Goal: Find specific page/section: Find specific page/section

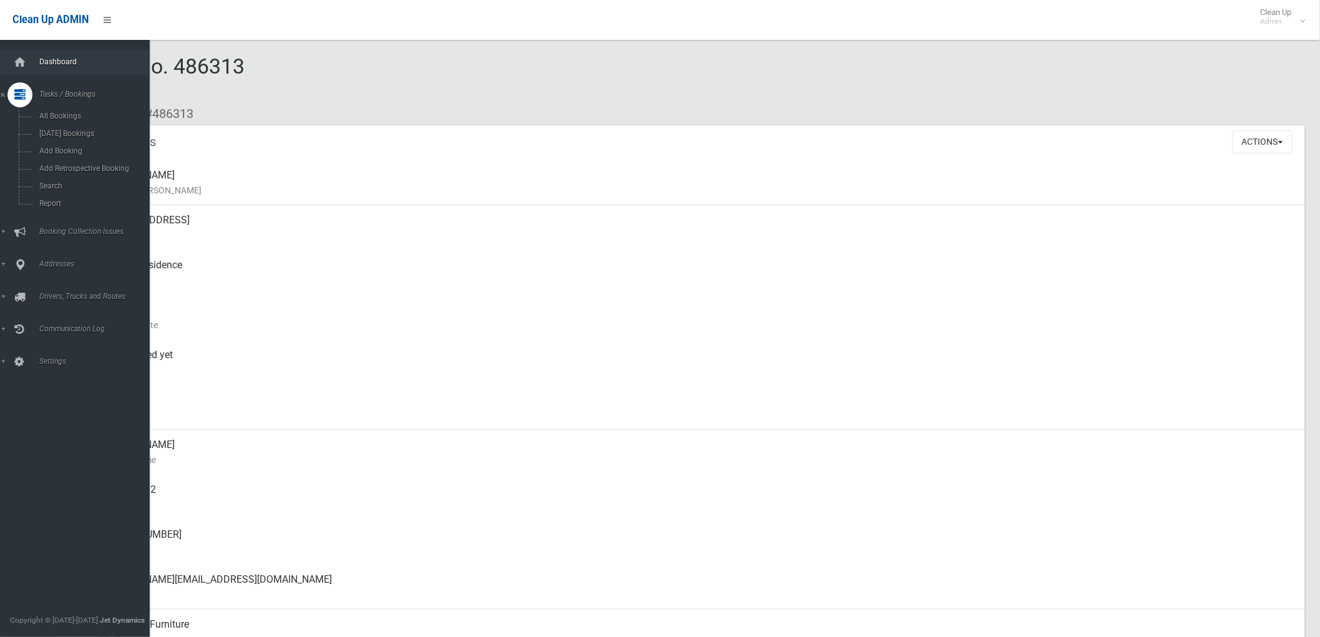
click at [61, 56] on link "Dashboard" at bounding box center [80, 62] width 160 height 25
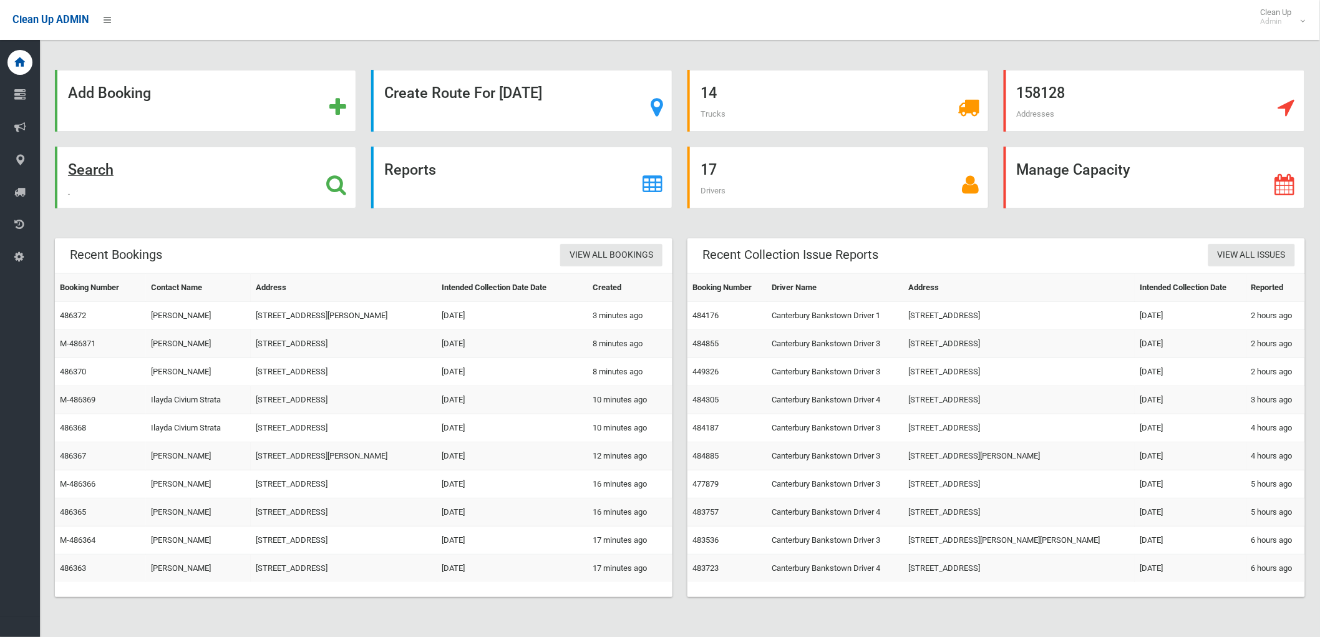
click at [85, 155] on div "Search" at bounding box center [205, 178] width 301 height 62
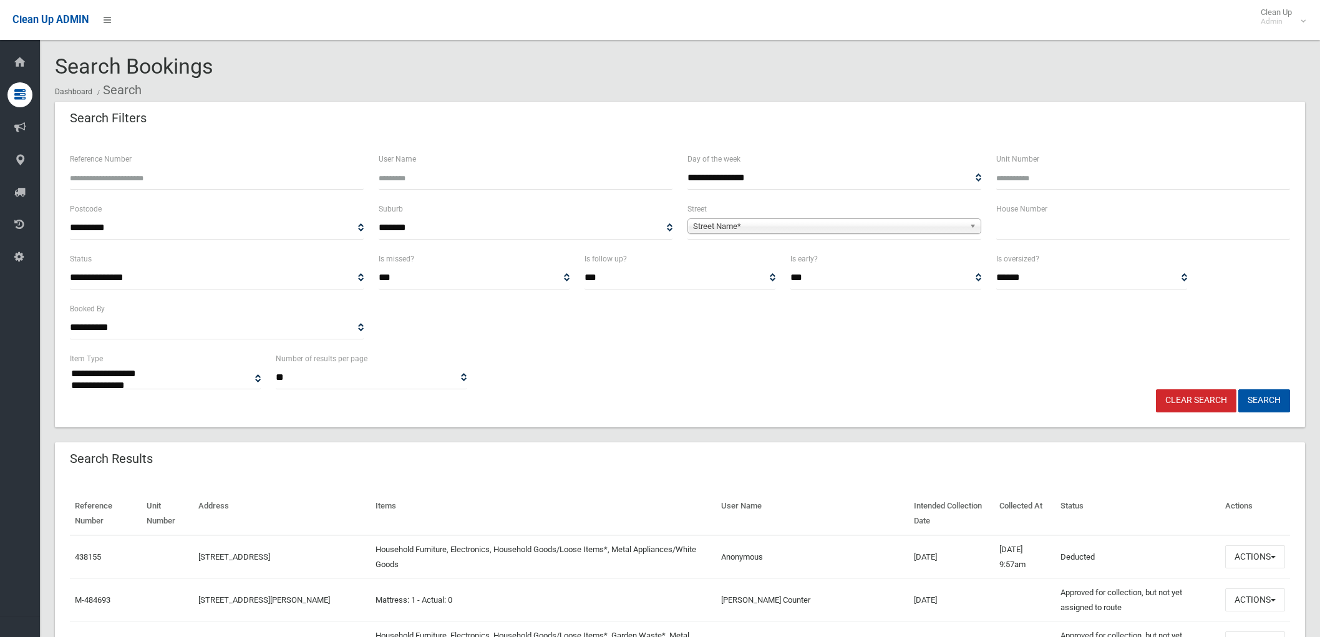
select select
click at [843, 234] on div "Street Name*" at bounding box center [835, 226] width 294 height 16
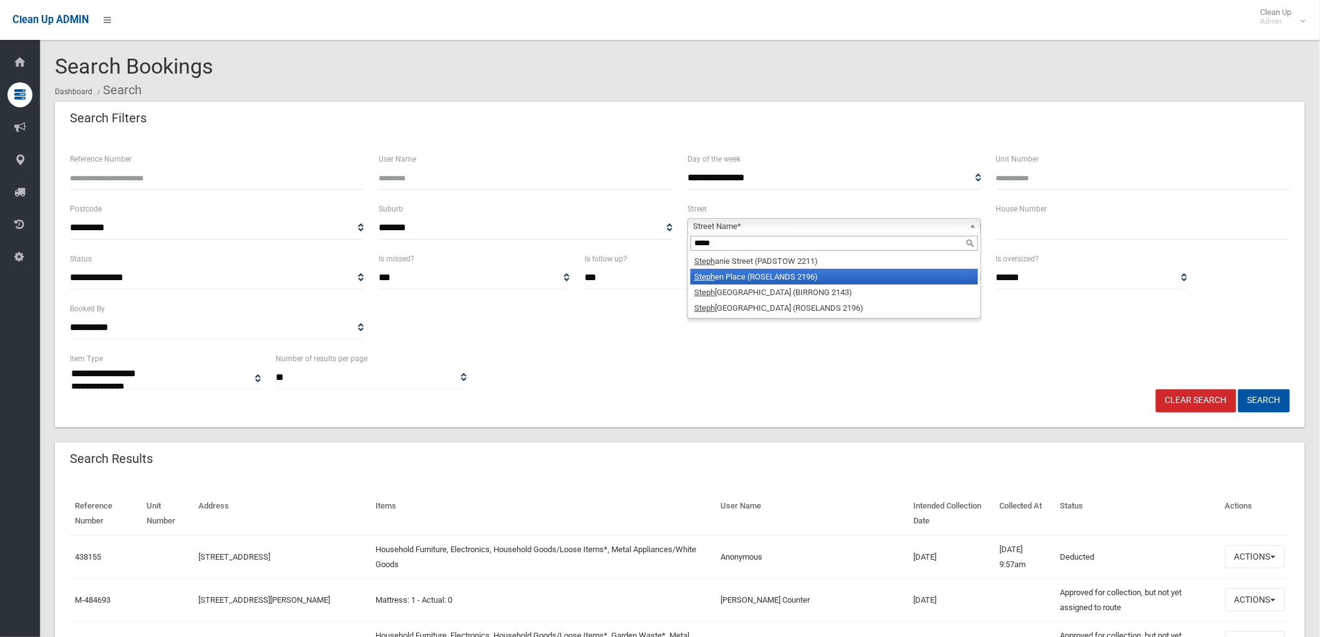
type input "*****"
click at [734, 281] on li "Steph en Place (ROSELANDS 2196)" at bounding box center [835, 277] width 288 height 16
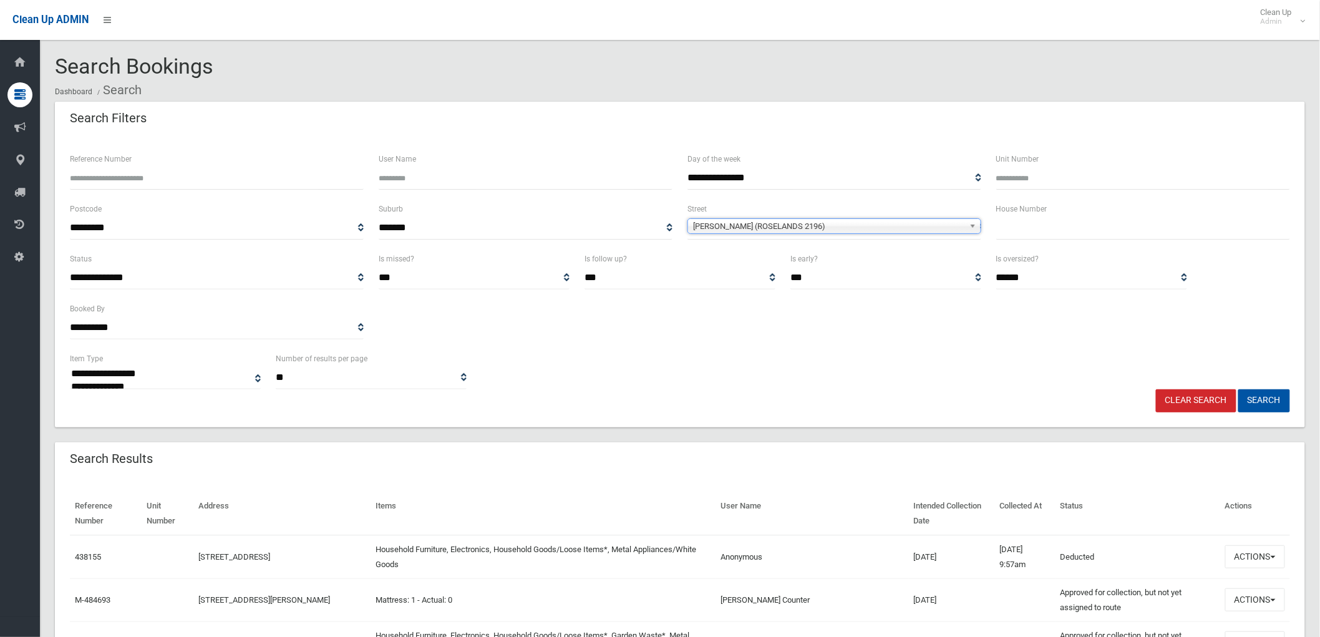
click at [764, 221] on span "Stephen Place (ROSELANDS 2196)" at bounding box center [828, 226] width 271 height 15
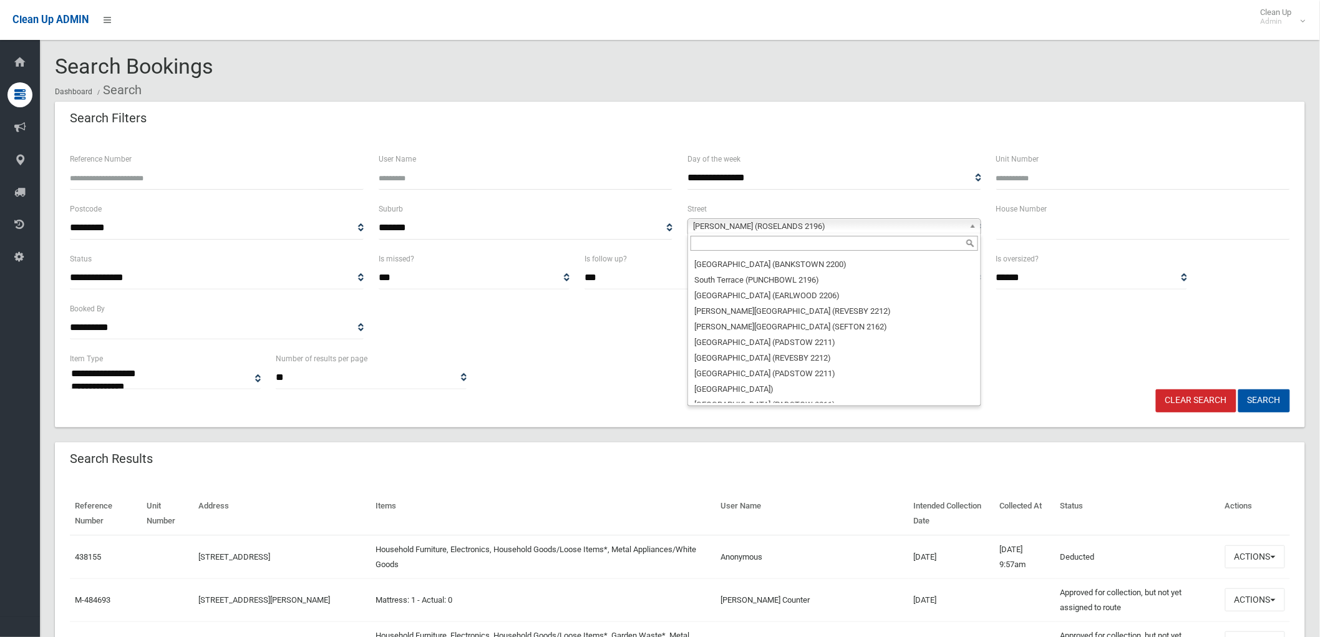
scroll to position [30798, 0]
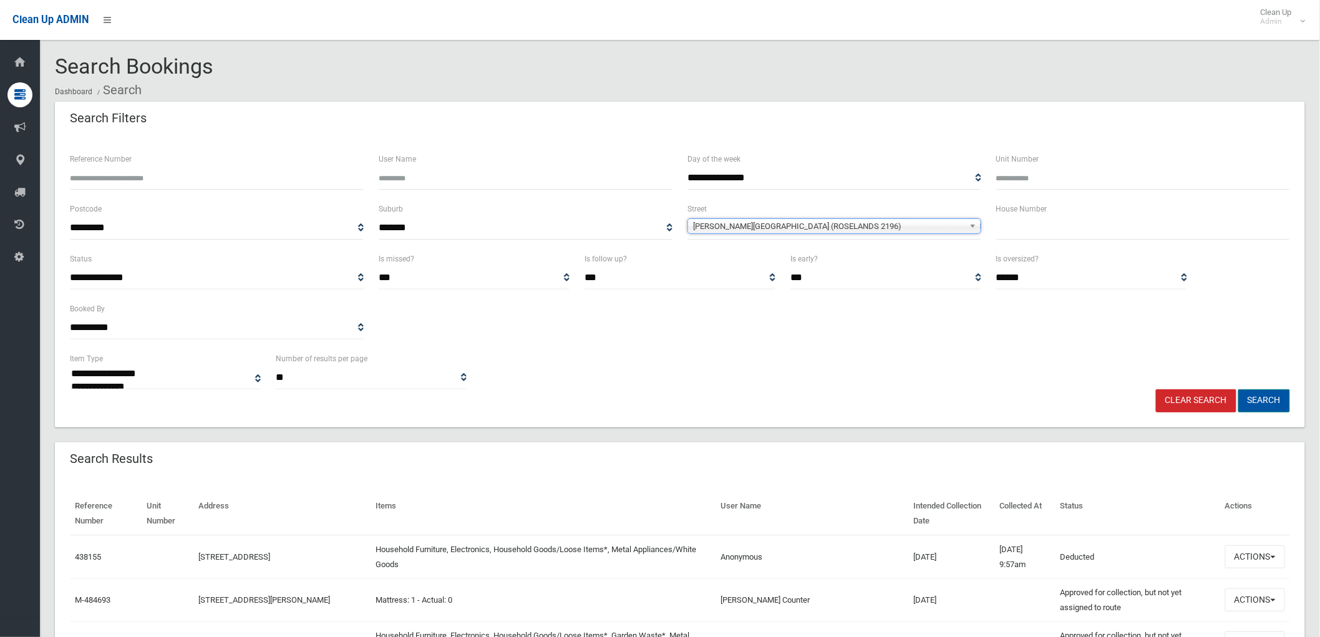
click at [1258, 394] on button "Search" at bounding box center [1265, 400] width 52 height 23
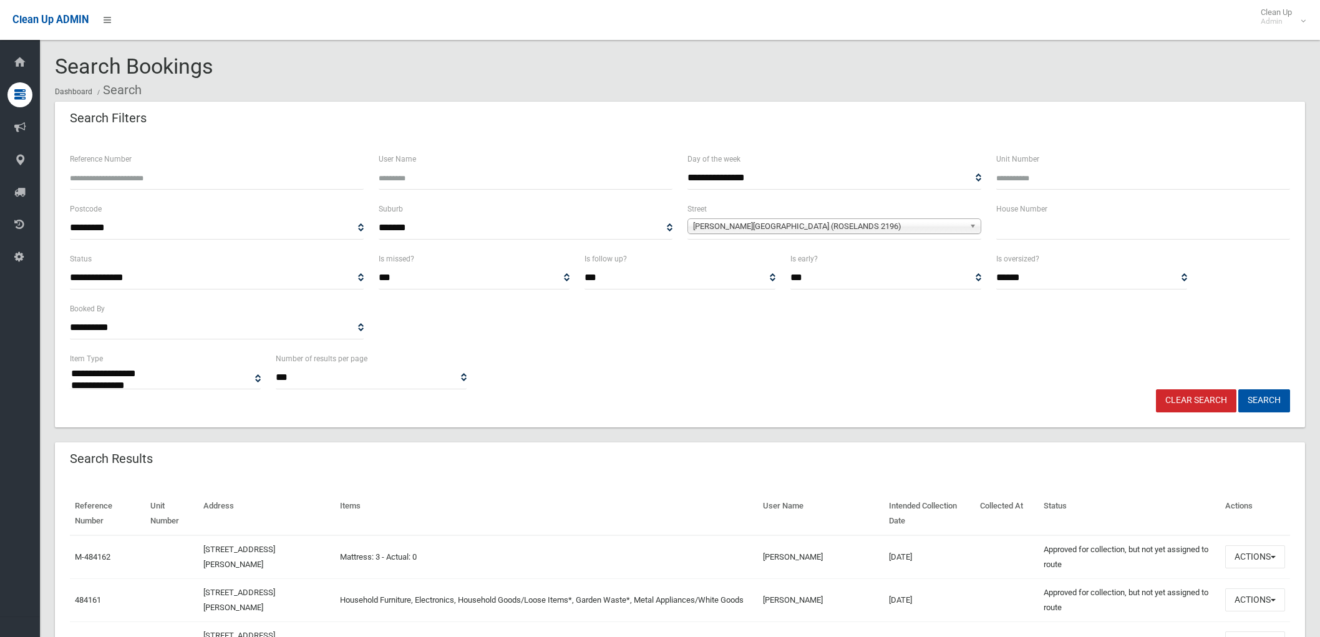
select select
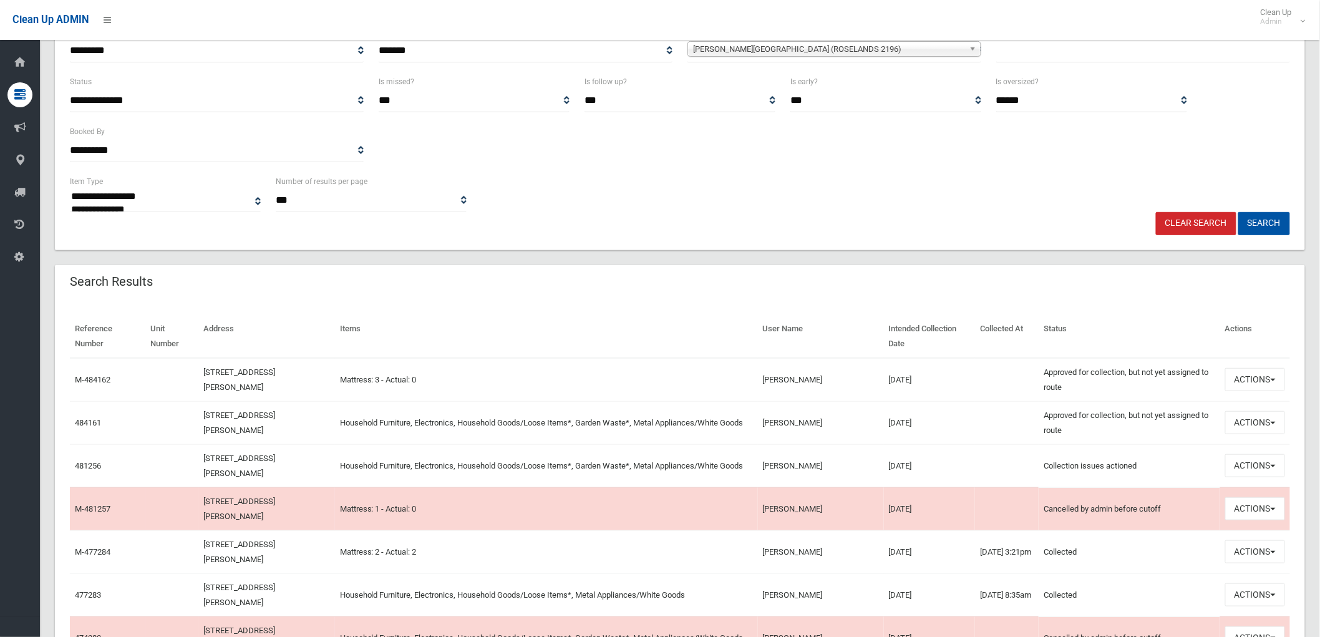
scroll to position [208, 0]
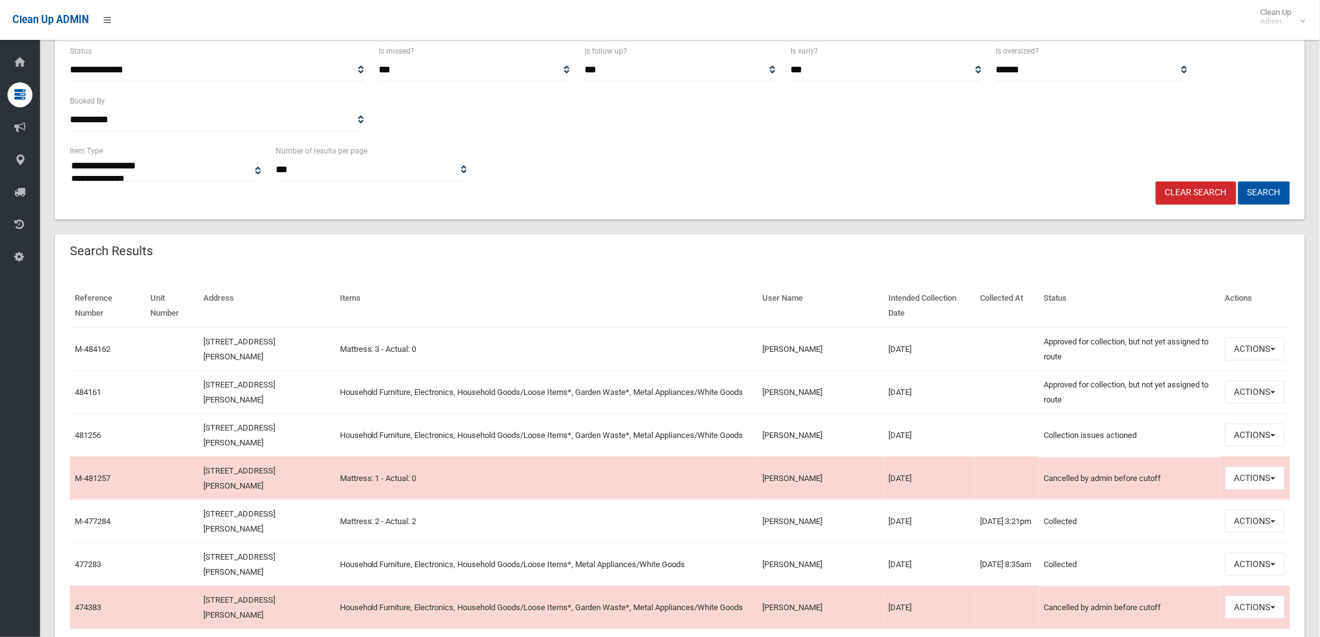
click at [1220, 394] on td "Actions View Booking Edit Booking Clone Booking Add Booking Images Resend Confi…" at bounding box center [1255, 392] width 70 height 43
click at [1227, 392] on button "Actions" at bounding box center [1255, 392] width 60 height 23
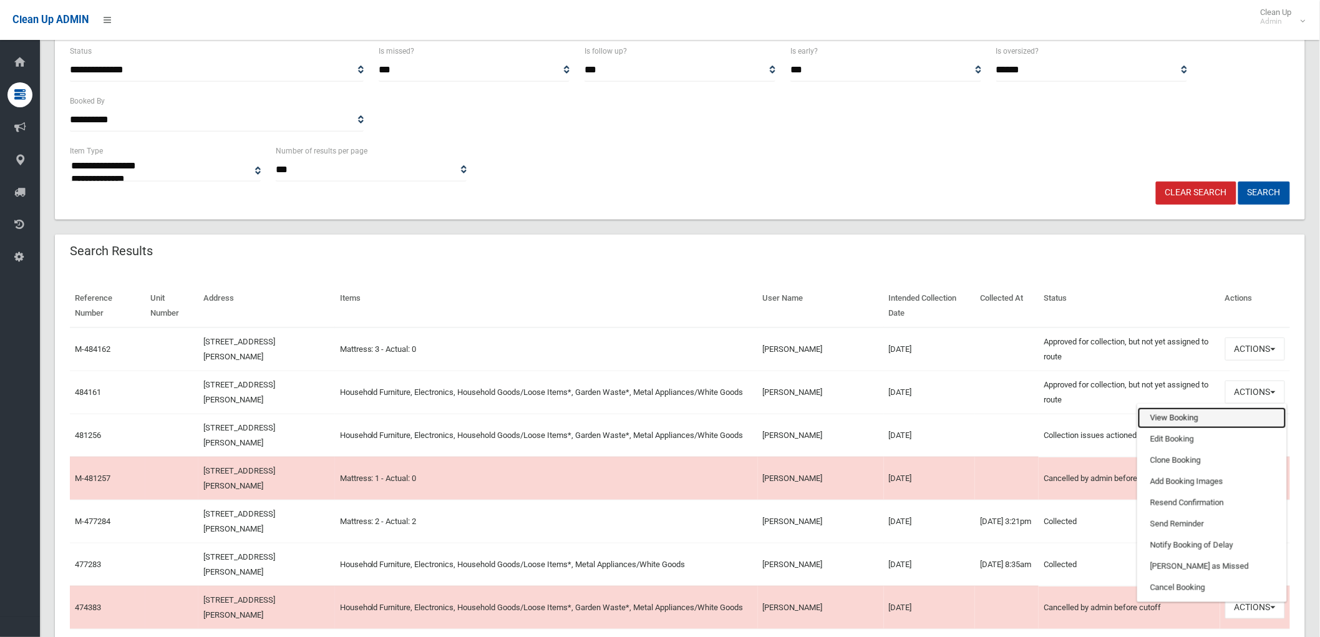
click at [1215, 421] on link "View Booking" at bounding box center [1212, 417] width 148 height 21
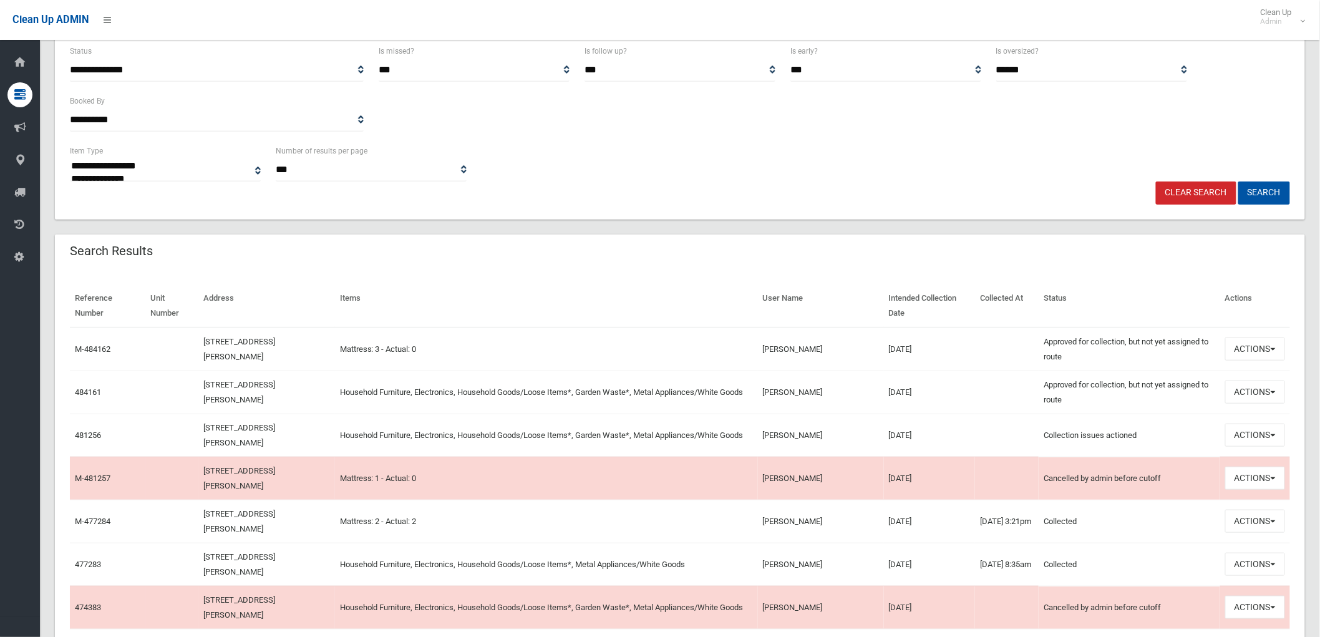
drag, startPoint x: 918, startPoint y: 344, endPoint x: 735, endPoint y: 357, distance: 183.9
click at [735, 357] on tr "M-484162 1 Stephenson Street, ROSELANDS NSW 2196 Mattress: 3 - Actual: 0 Afra T…" at bounding box center [680, 350] width 1220 height 44
click at [758, 357] on td "Mattress: 3 - Actual: 0" at bounding box center [546, 350] width 423 height 44
drag, startPoint x: 915, startPoint y: 336, endPoint x: 844, endPoint y: 337, distance: 70.5
click at [844, 337] on tr "M-484162 1 Stephenson Street, ROSELANDS NSW 2196 Mattress: 3 - Actual: 0 Afra T…" at bounding box center [680, 350] width 1220 height 44
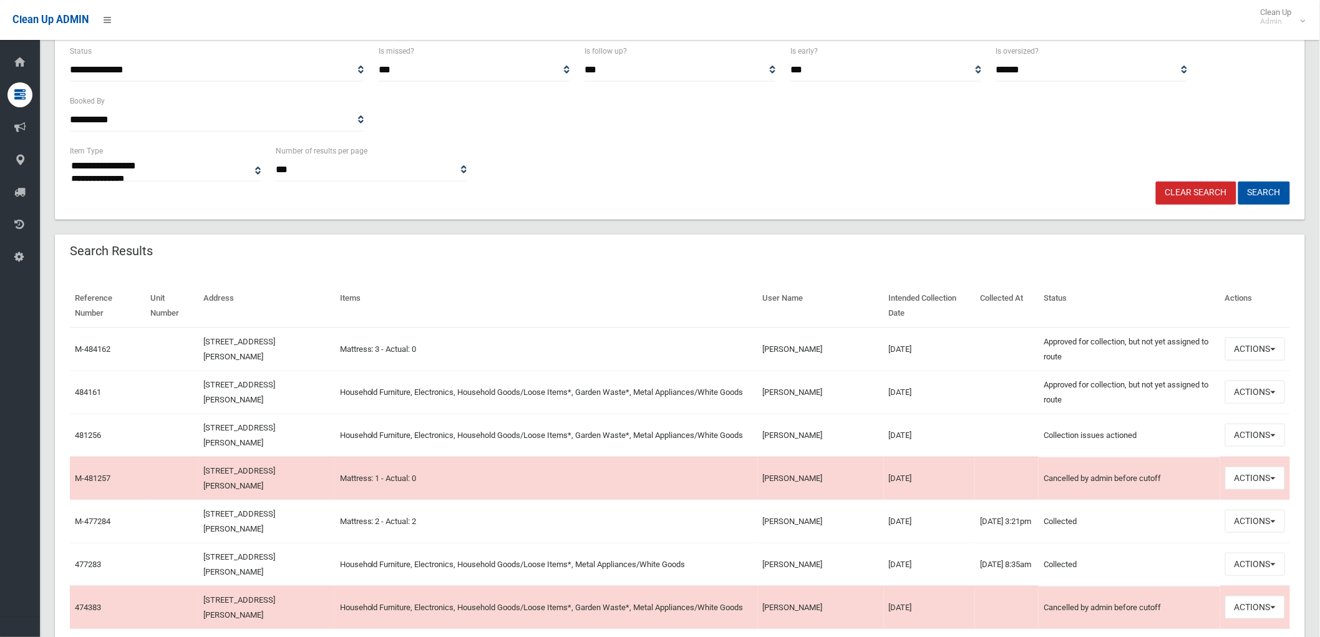
click at [841, 360] on td "Afra Tabassum" at bounding box center [821, 350] width 126 height 44
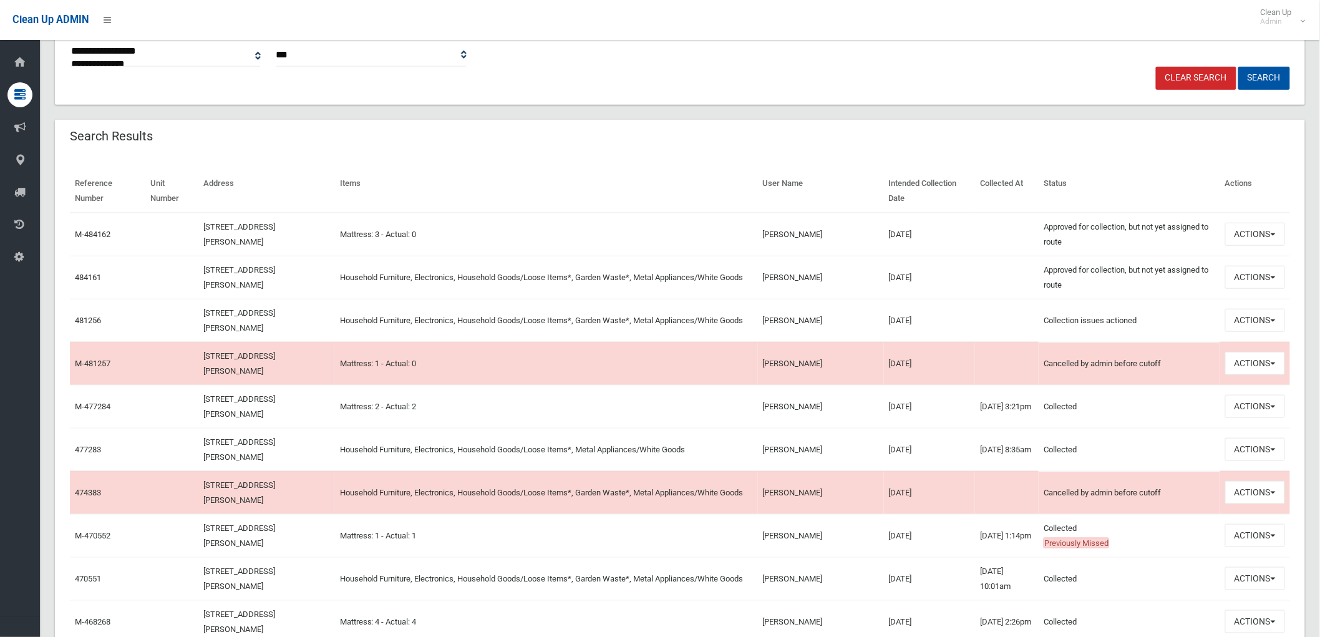
scroll to position [346, 0]
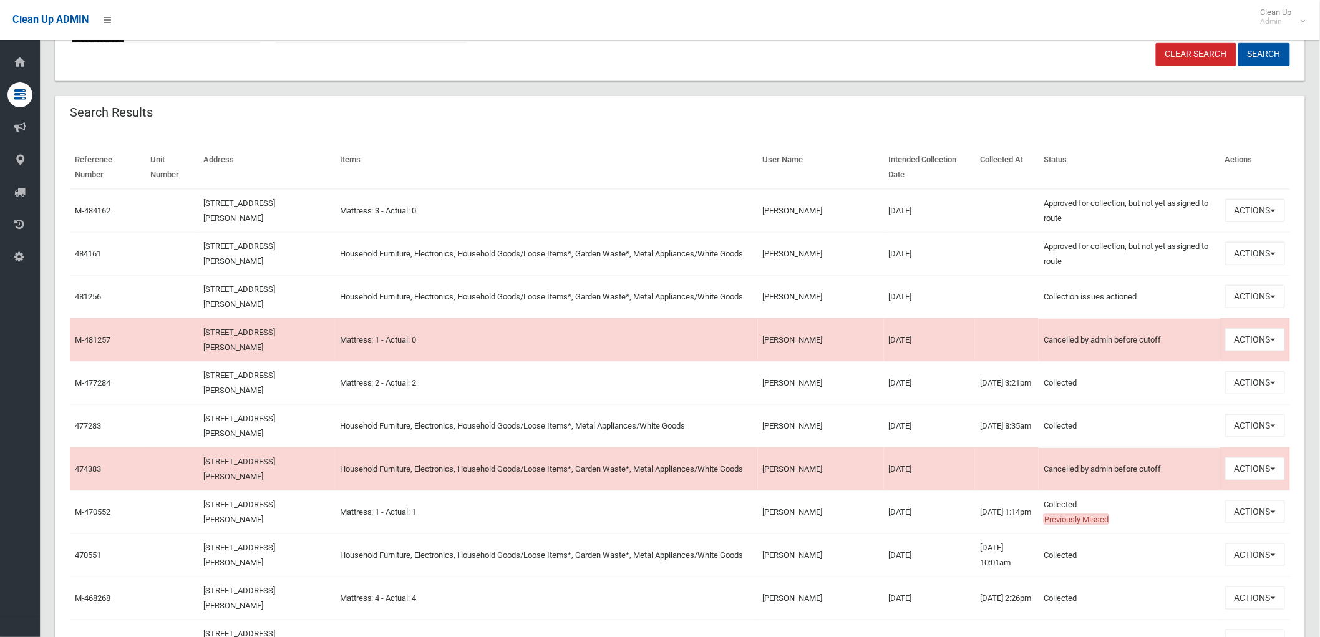
drag, startPoint x: 933, startPoint y: 290, endPoint x: 153, endPoint y: 298, distance: 780.0
click at [153, 298] on tr "481256 1 Stephenson Street, ROSELANDS NSW 2196 Household Furniture, Electronics…" at bounding box center [680, 296] width 1220 height 43
click at [154, 298] on td at bounding box center [172, 296] width 54 height 43
click at [975, 295] on td at bounding box center [1007, 296] width 64 height 43
drag, startPoint x: 940, startPoint y: 258, endPoint x: 830, endPoint y: 251, distance: 110.7
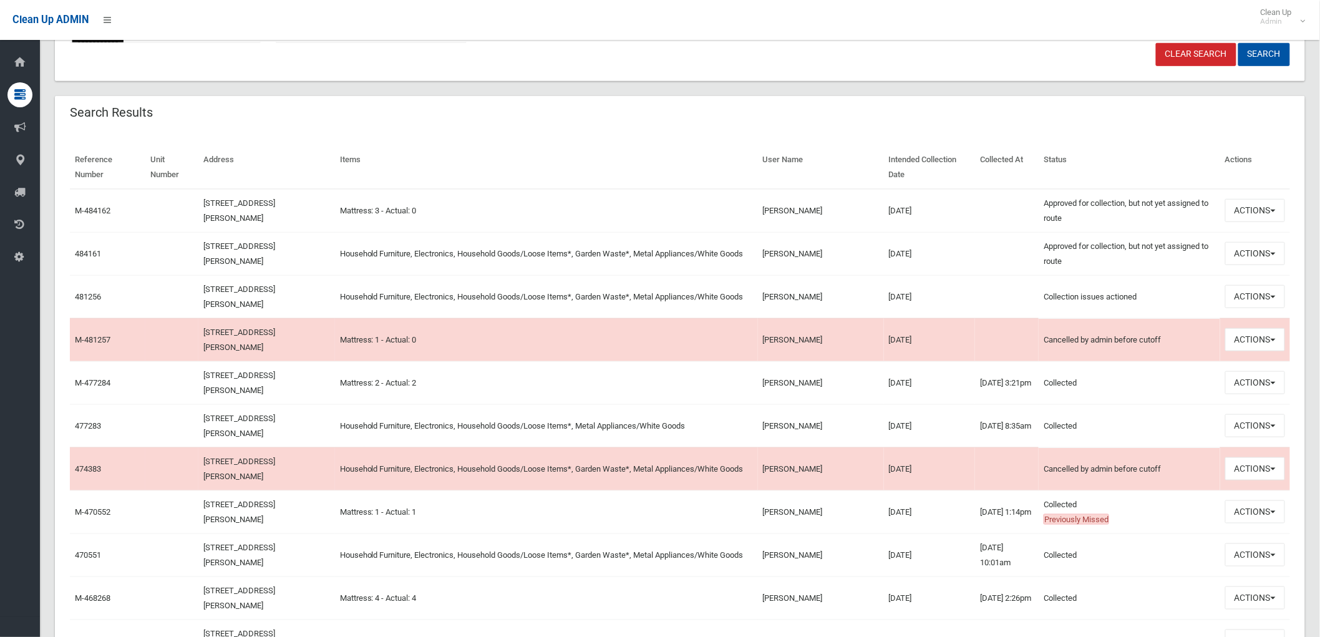
click at [830, 251] on tr "484161 1 Stephenson Street, ROSELANDS NSW 2196 Household Furniture, Electronics…" at bounding box center [680, 253] width 1220 height 43
click at [975, 247] on td at bounding box center [1007, 253] width 64 height 43
drag, startPoint x: 915, startPoint y: 332, endPoint x: 745, endPoint y: 333, distance: 169.7
click at [745, 333] on tr "M-481257 1 Stephenson Street, ROSELANDS NSW 2196 Mattress: 1 - Actual: 0 Fahmid…" at bounding box center [680, 339] width 1220 height 43
click at [745, 333] on td "Mattress: 1 - Actual: 0" at bounding box center [546, 339] width 423 height 43
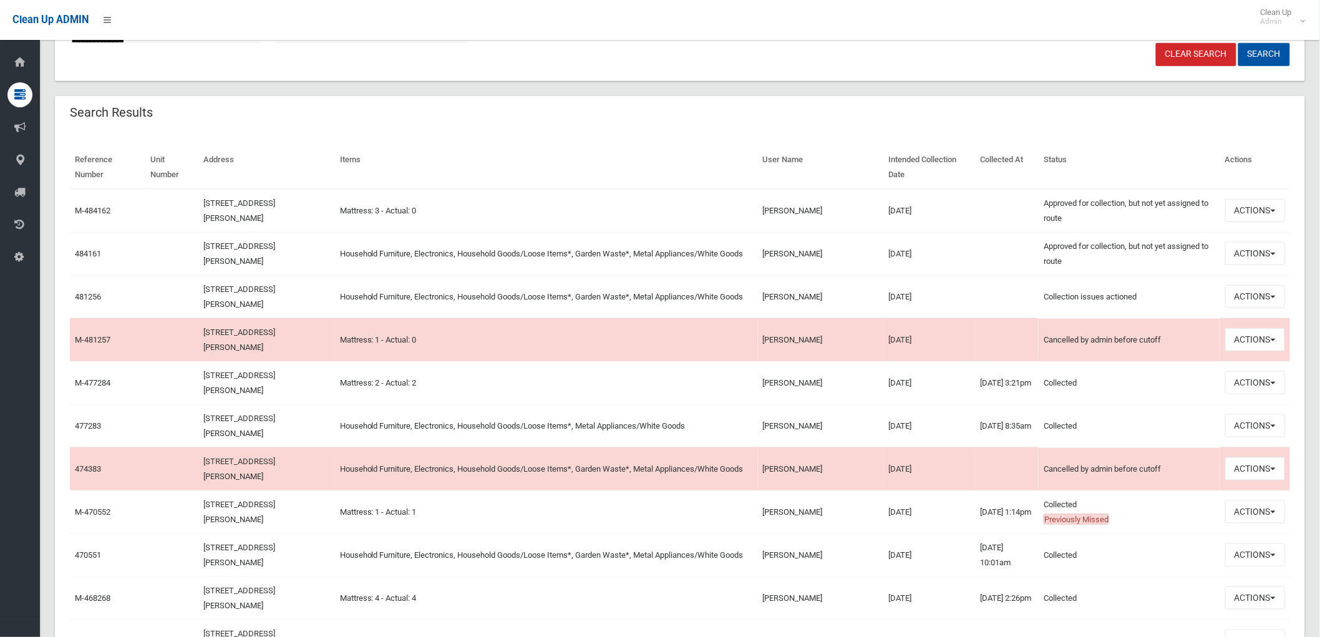
drag, startPoint x: 869, startPoint y: 344, endPoint x: 745, endPoint y: 339, distance: 124.3
click at [745, 339] on tr "M-481257 1 Stephenson Street, ROSELANDS NSW 2196 Mattress: 1 - Actual: 0 Fahmid…" at bounding box center [680, 339] width 1220 height 43
click at [975, 328] on td at bounding box center [1007, 339] width 64 height 43
click at [921, 294] on td "10/09/2025" at bounding box center [930, 296] width 92 height 43
click at [1280, 290] on button "Actions" at bounding box center [1255, 296] width 60 height 23
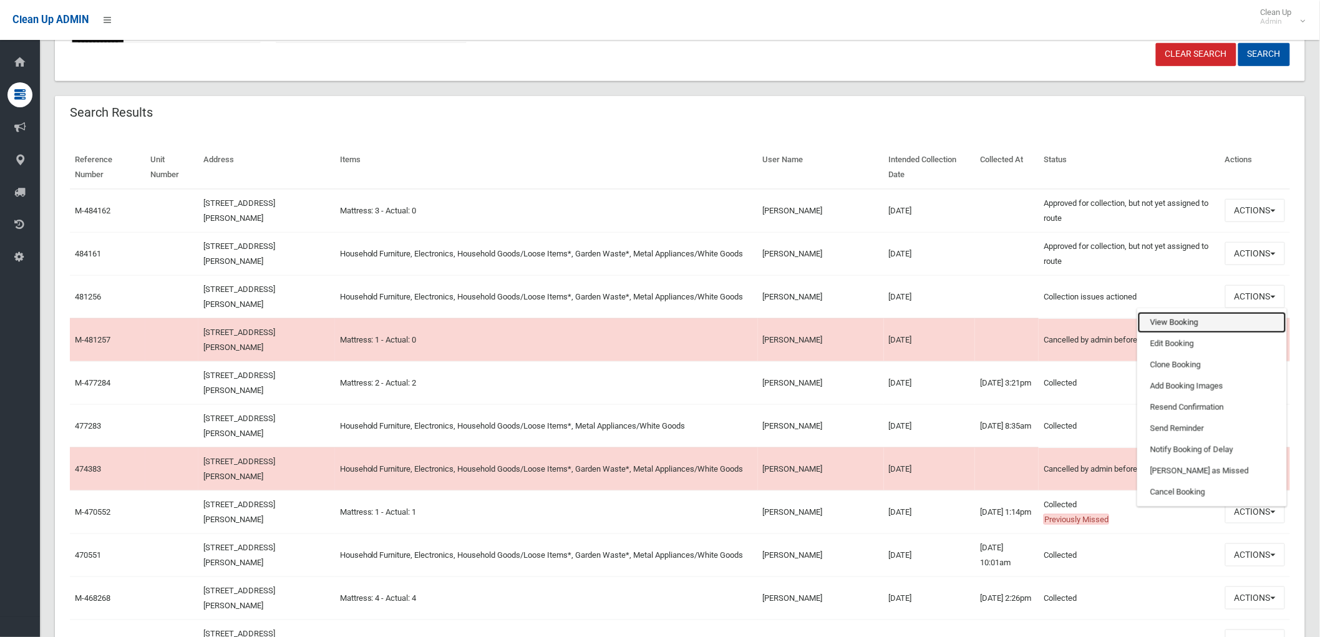
click at [1202, 327] on link "View Booking" at bounding box center [1212, 322] width 148 height 21
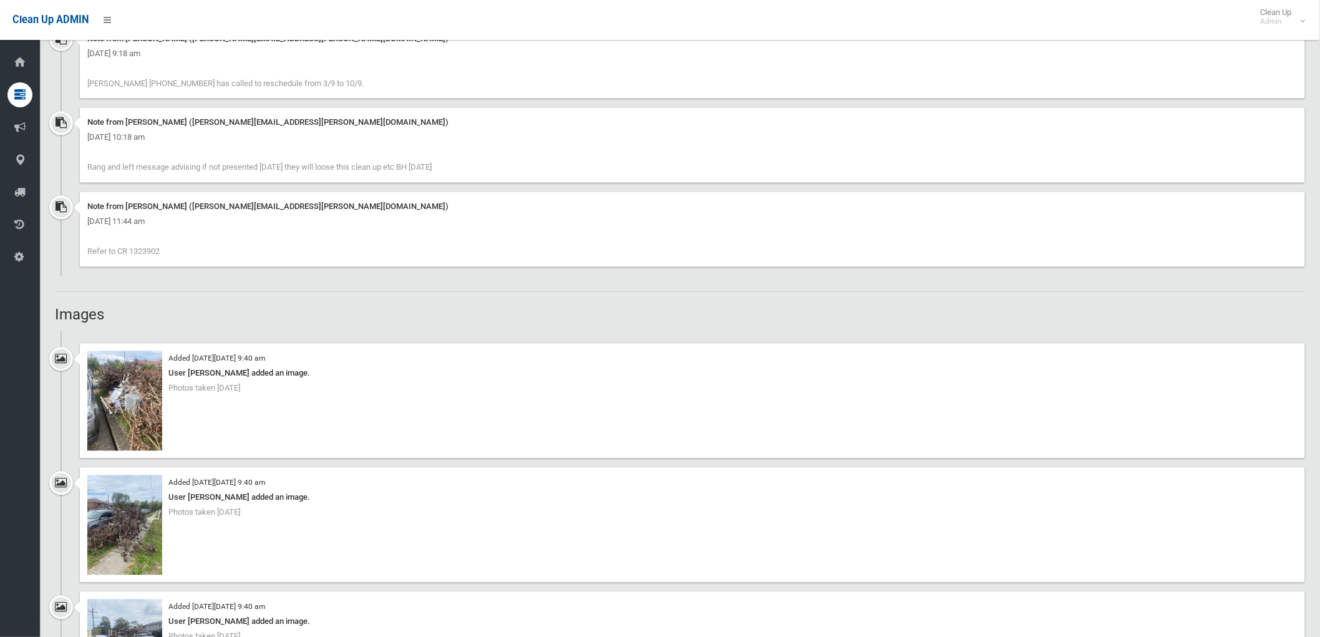
scroll to position [901, 0]
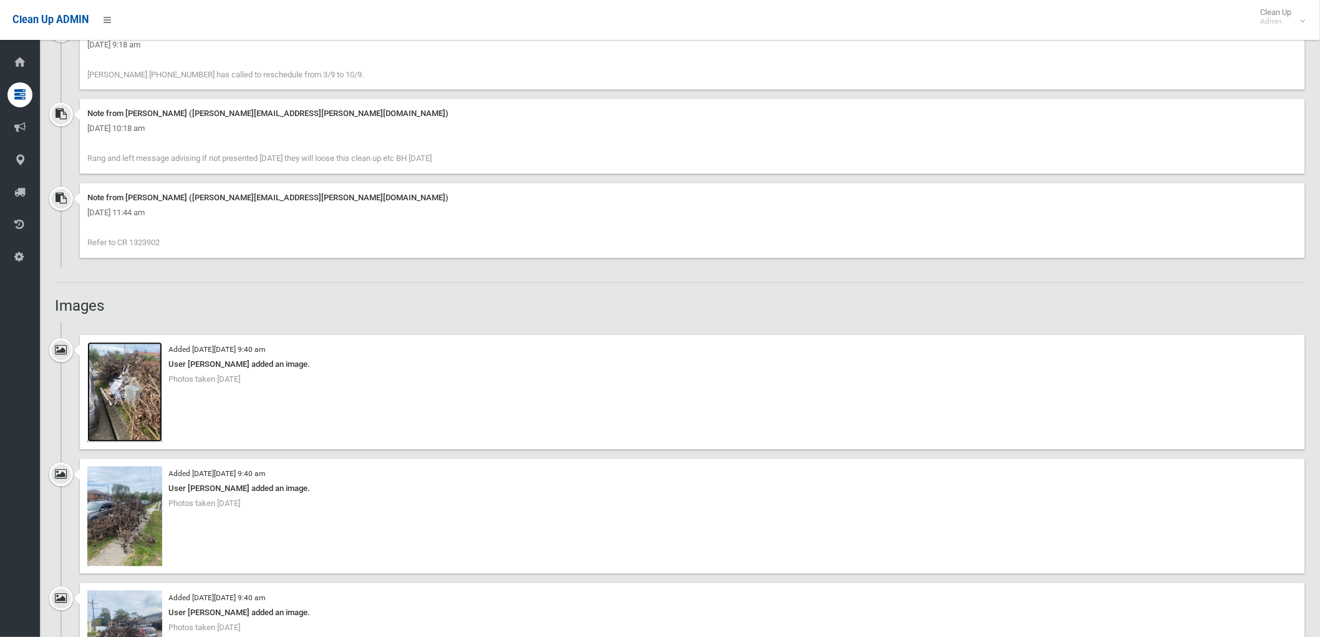
click at [140, 411] on img at bounding box center [124, 393] width 75 height 100
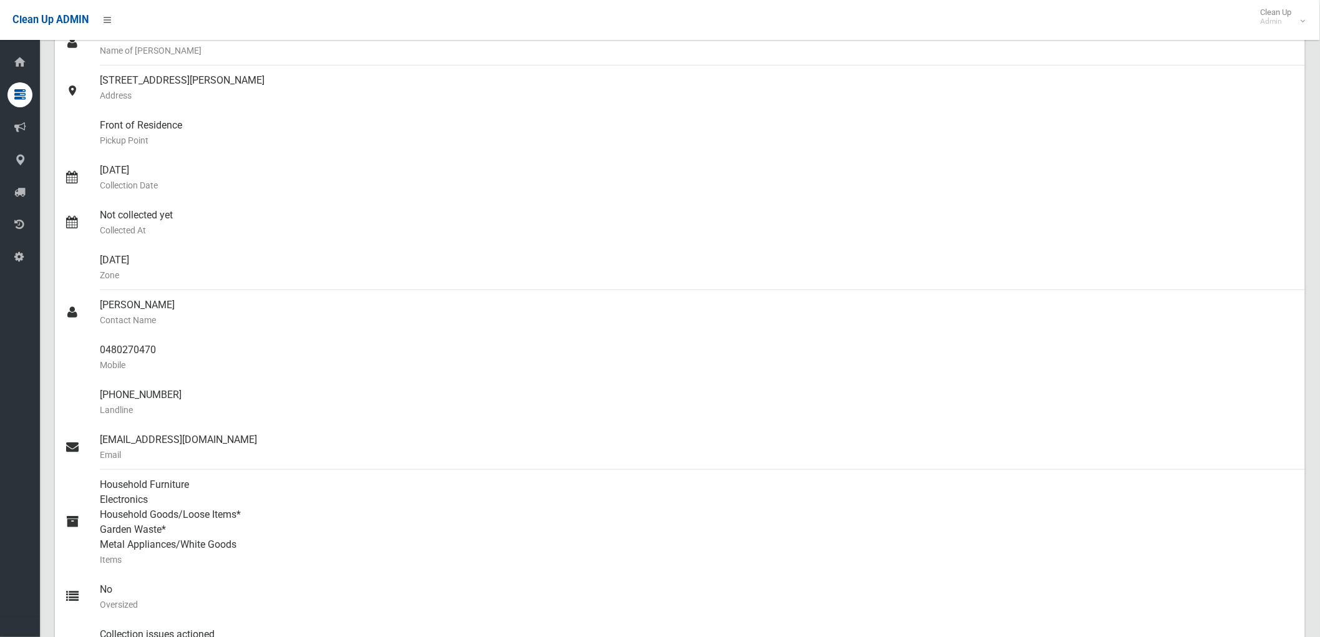
scroll to position [0, 0]
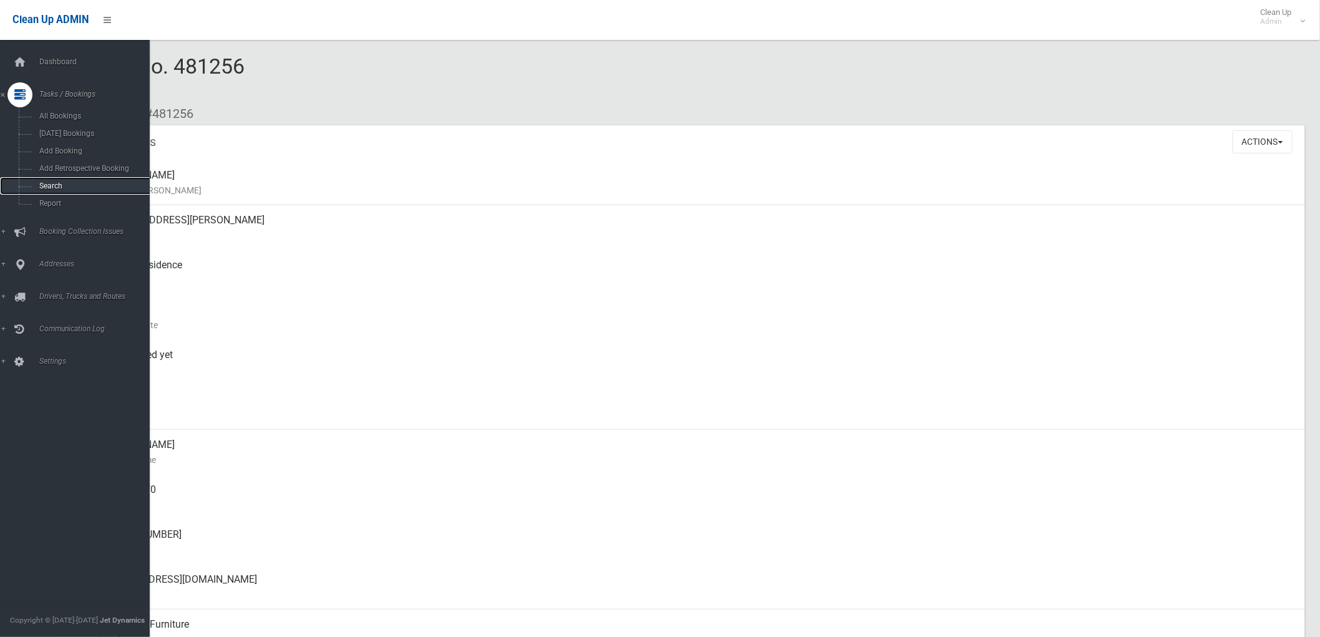
click at [30, 181] on link "Search" at bounding box center [80, 185] width 160 height 17
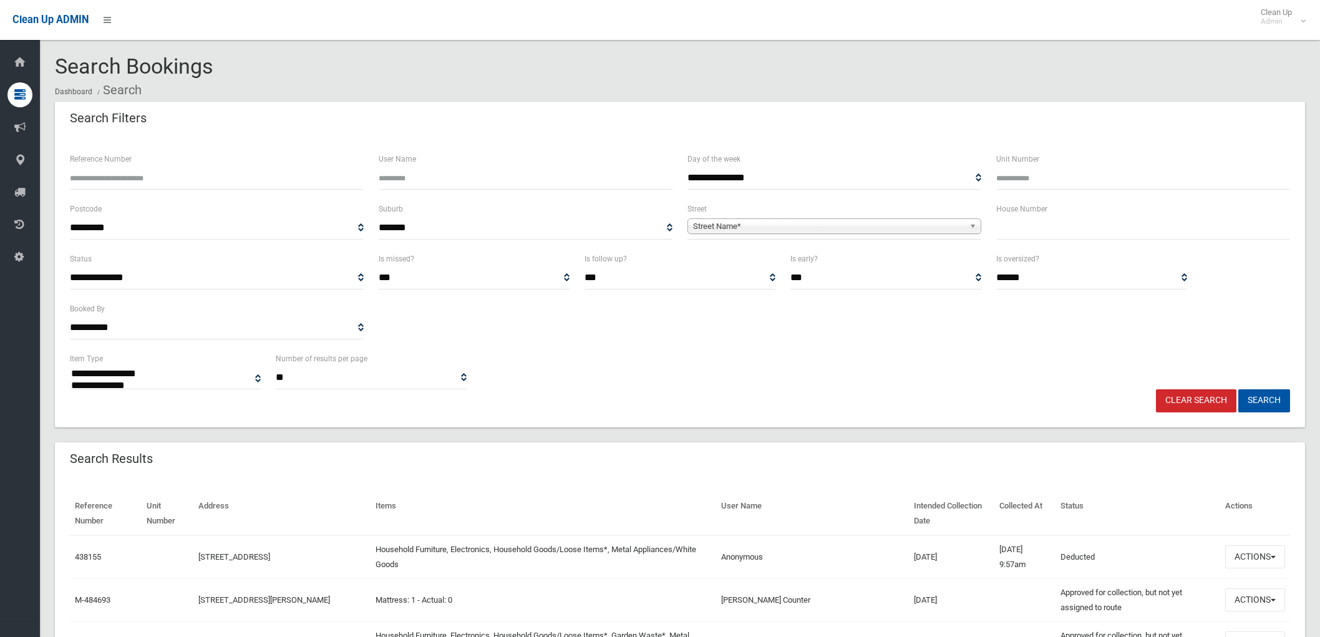
select select
click at [1015, 226] on input "text" at bounding box center [1143, 228] width 294 height 23
type input "**"
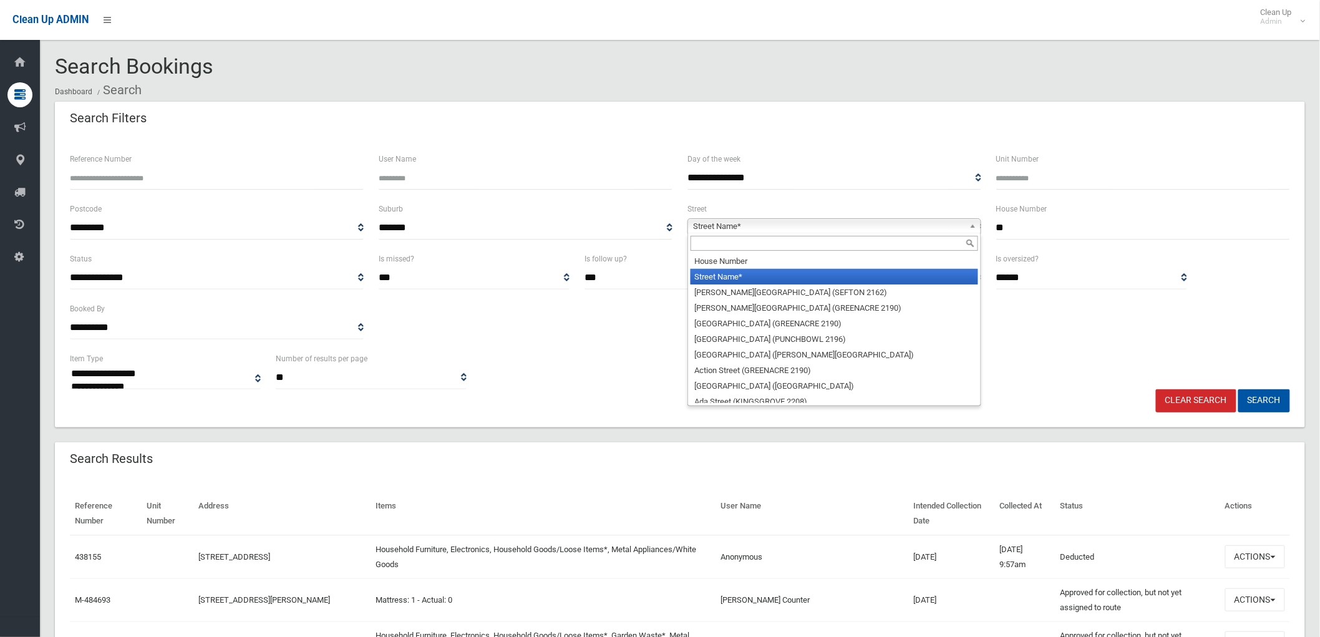
click at [768, 225] on span "Street Name*" at bounding box center [828, 226] width 271 height 15
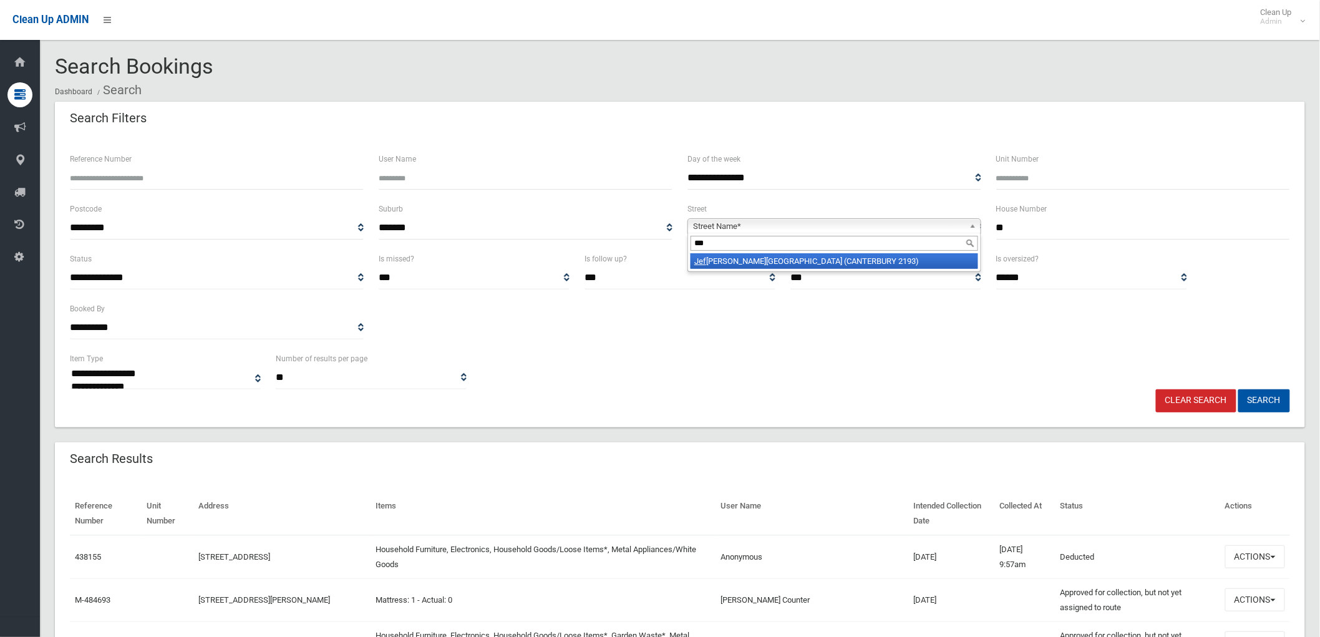
type input "***"
click at [708, 265] on li "Jef frey Street (CANTERBURY 2193)" at bounding box center [835, 261] width 288 height 16
click at [1273, 406] on button "Search" at bounding box center [1265, 400] width 52 height 23
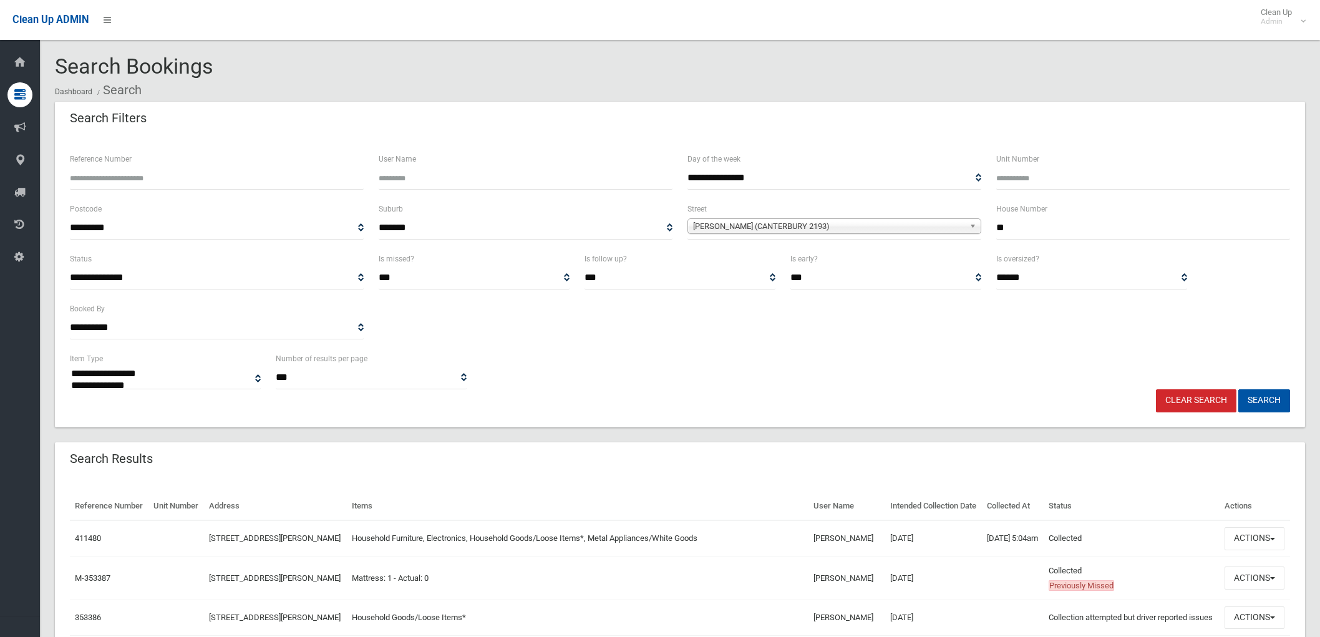
select select
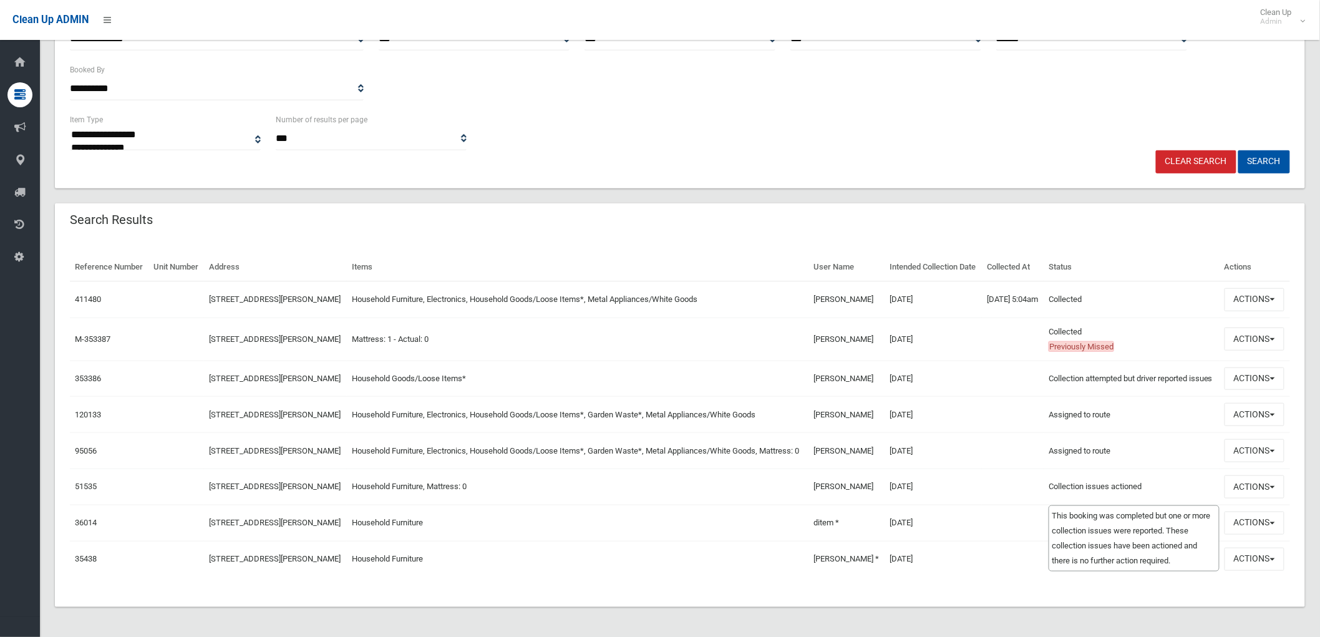
scroll to position [302, 0]
click at [1250, 288] on button "Actions" at bounding box center [1255, 299] width 60 height 23
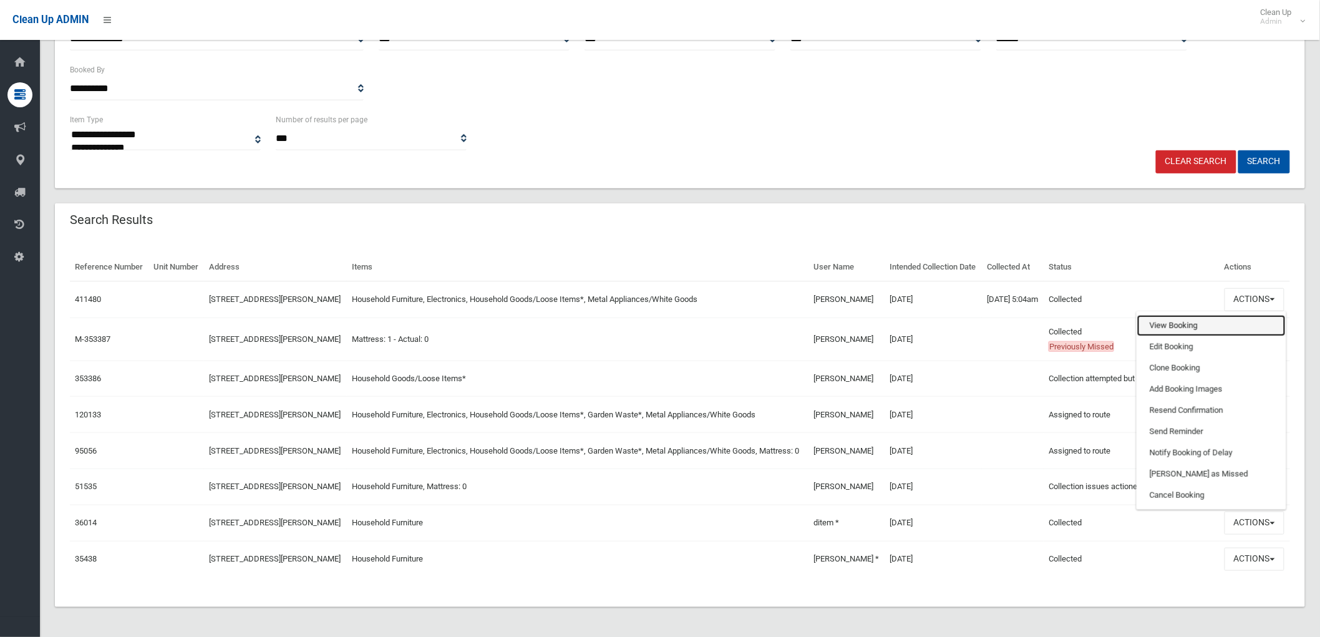
click at [1168, 315] on link "View Booking" at bounding box center [1211, 325] width 148 height 21
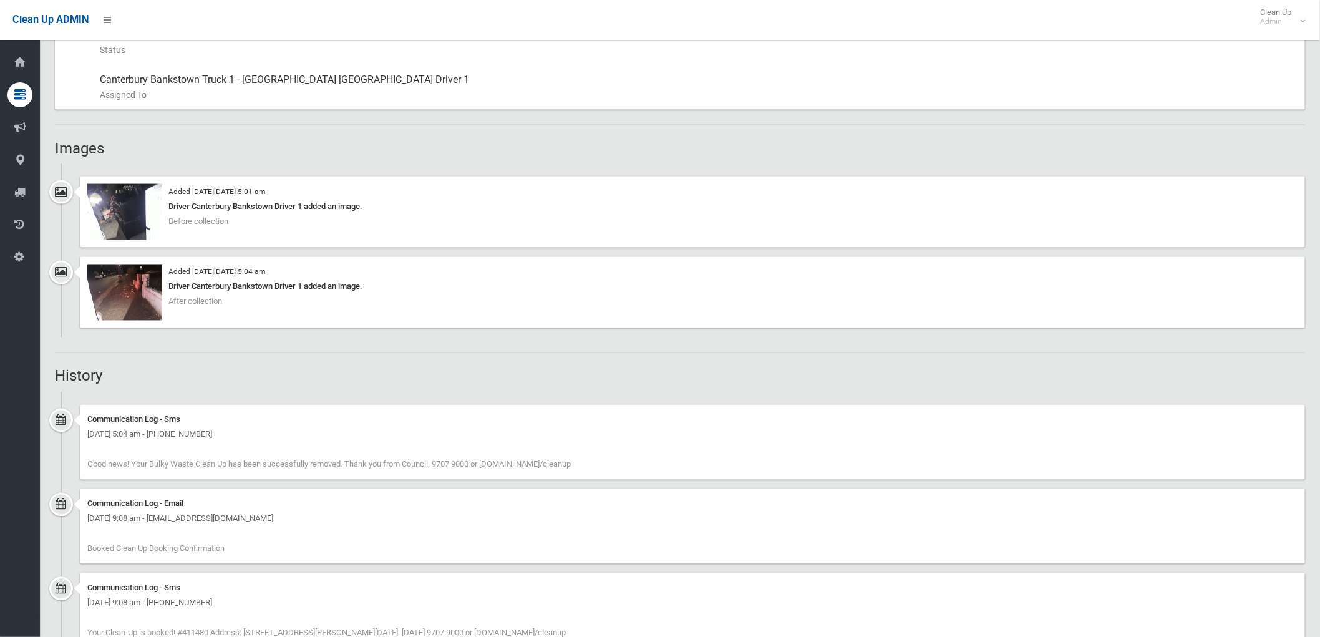
scroll to position [762, 0]
